Goal: Task Accomplishment & Management: Complete application form

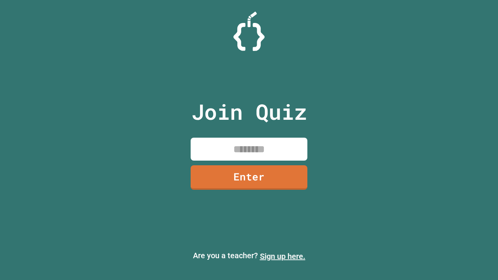
click at [282, 256] on link "Sign up here." at bounding box center [282, 256] width 45 height 9
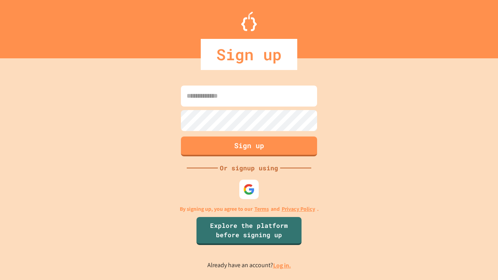
click at [282, 265] on link "Log in." at bounding box center [282, 265] width 18 height 8
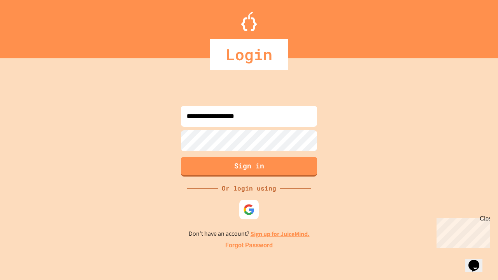
type input "**********"
